Goal: Obtain resource: Download file/media

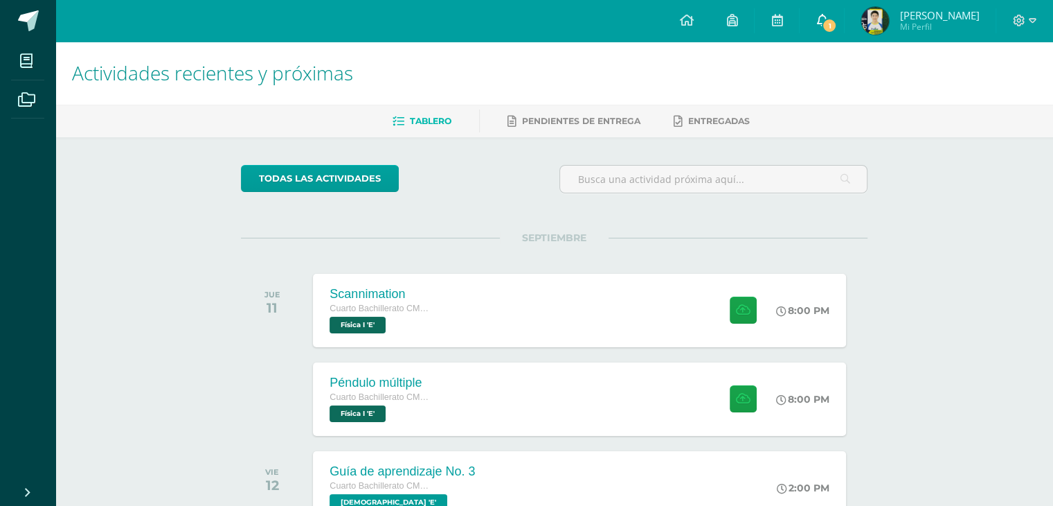
click at [828, 23] on icon at bounding box center [821, 20] width 11 height 12
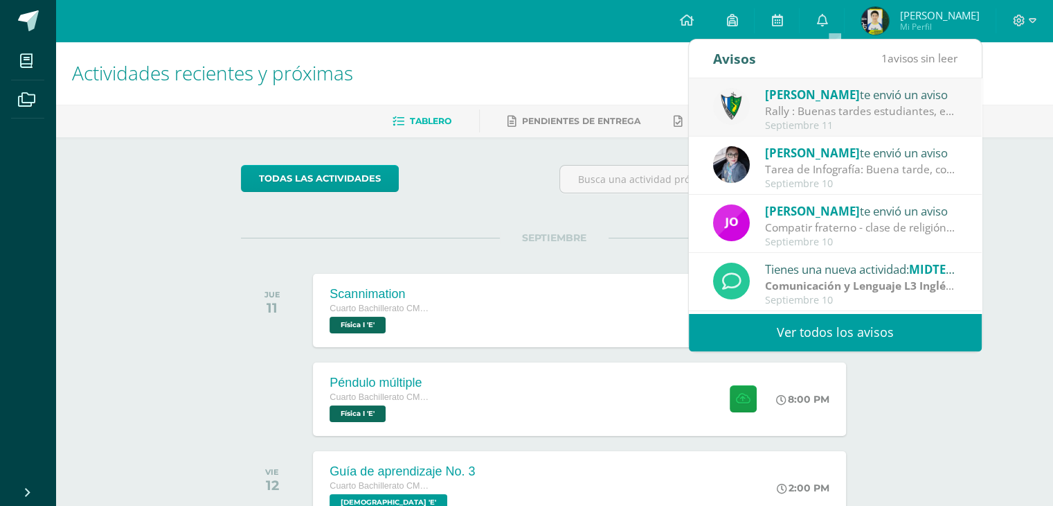
click at [806, 98] on span "[PERSON_NAME]" at bounding box center [812, 95] width 95 height 16
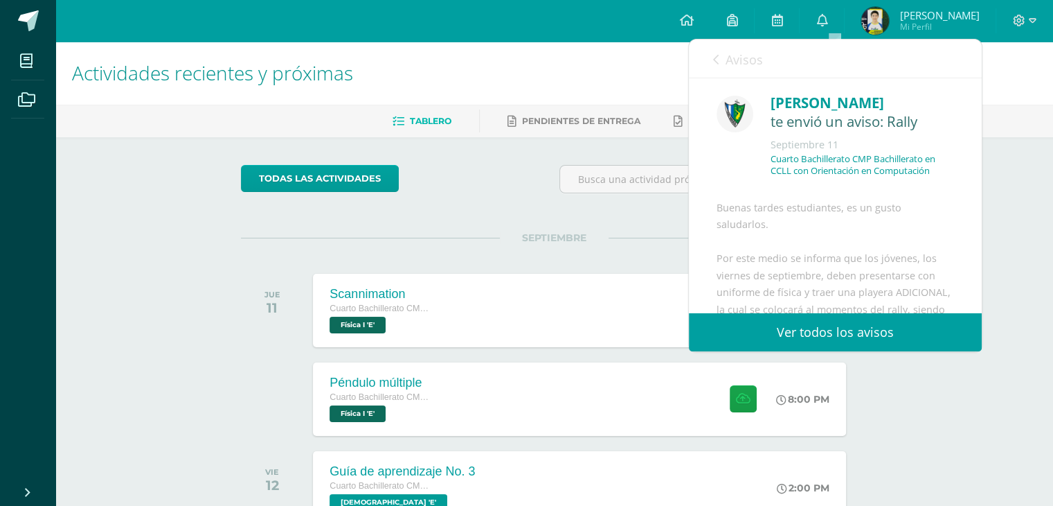
click at [735, 68] on link "Avisos" at bounding box center [738, 58] width 50 height 39
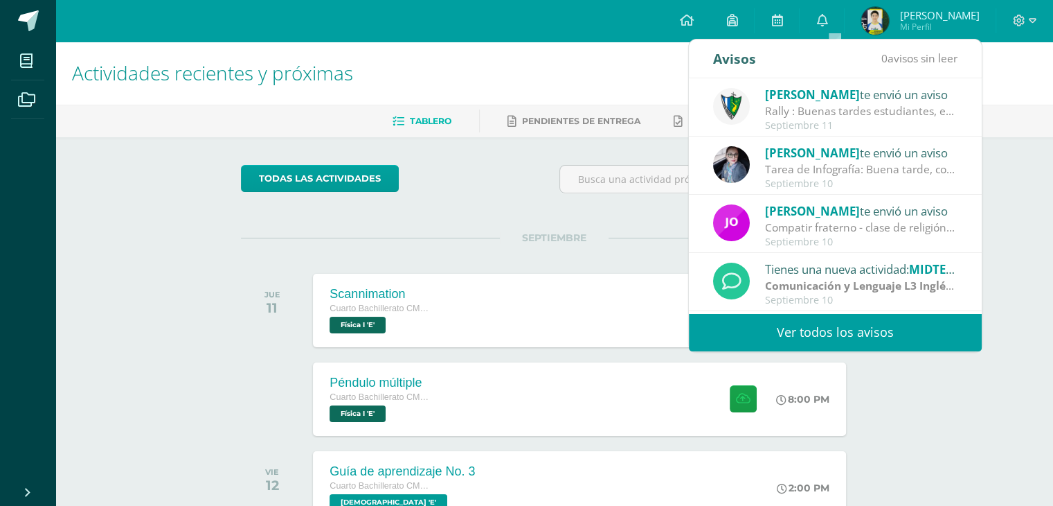
click at [602, 82] on h1 "Actividades recientes y próximas" at bounding box center [554, 73] width 965 height 63
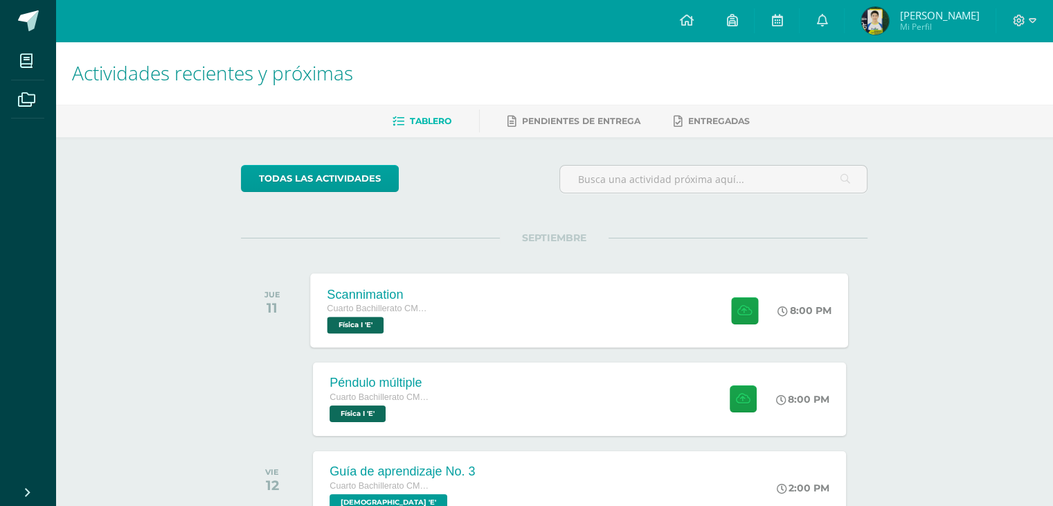
click at [530, 290] on div "Scannimation Cuarto Bachillerato CMP Bachillerato en CCLL con Orientación en Co…" at bounding box center [580, 310] width 538 height 74
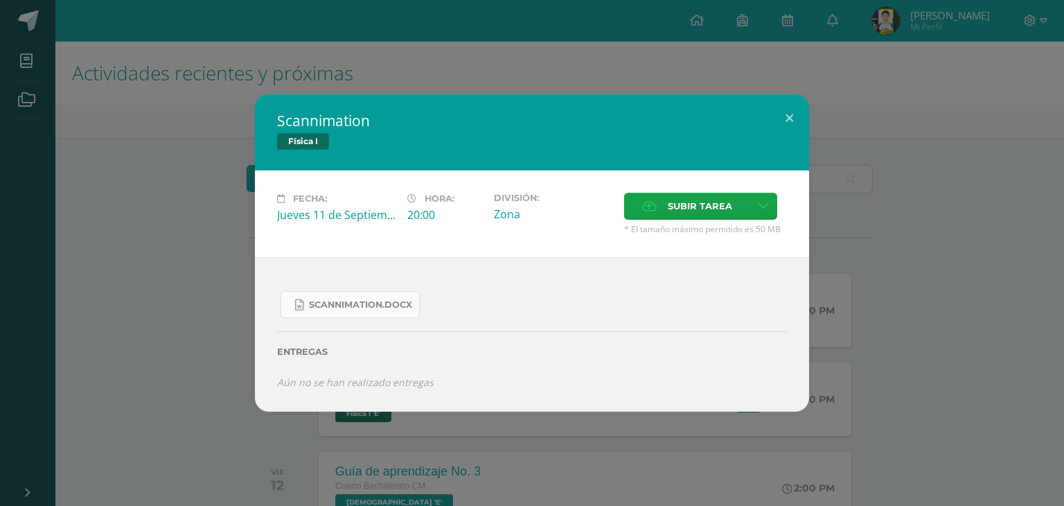
click at [355, 303] on span "Scannimation.docx" at bounding box center [360, 304] width 103 height 11
click at [221, 120] on div "Scannimation Física I Fecha: [DATE] Hora: 20:00 División: Zona Cancelar" at bounding box center [532, 252] width 1053 height 316
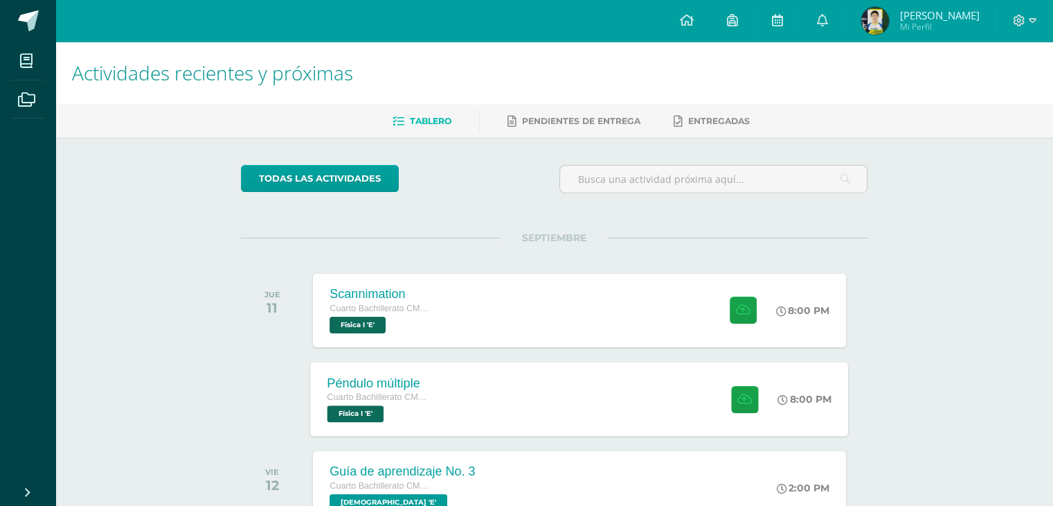
click at [379, 392] on span "Cuarto Bachillerato CMP Bachillerato en CCLL con Orientación en Computación" at bounding box center [380, 397] width 105 height 10
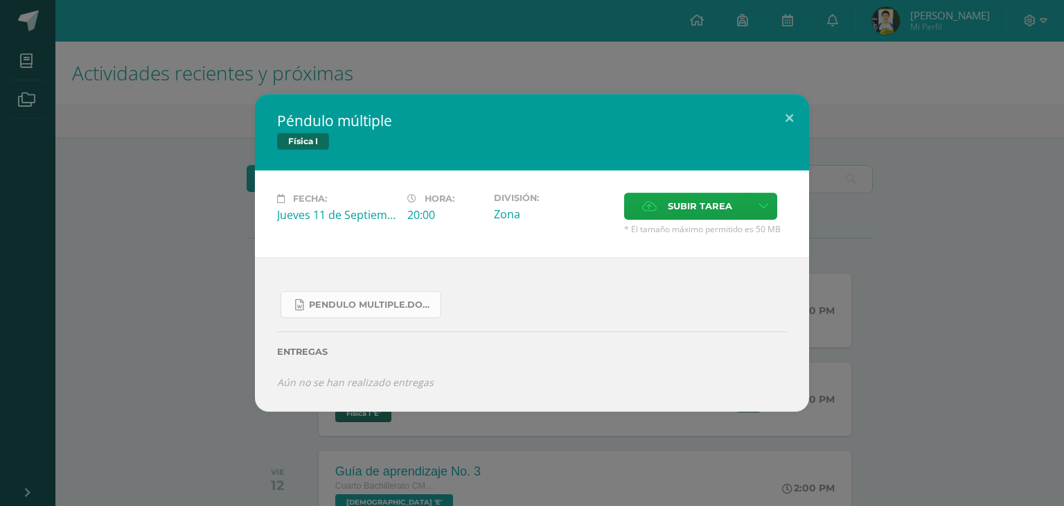
click at [324, 297] on link "Pendulo multiple.docx" at bounding box center [360, 304] width 161 height 27
click at [218, 26] on div "Péndulo múltiple Física I Fecha: [DATE] Hora: 20:00 División: Zona" at bounding box center [532, 253] width 1064 height 506
